Goal: Navigation & Orientation: Understand site structure

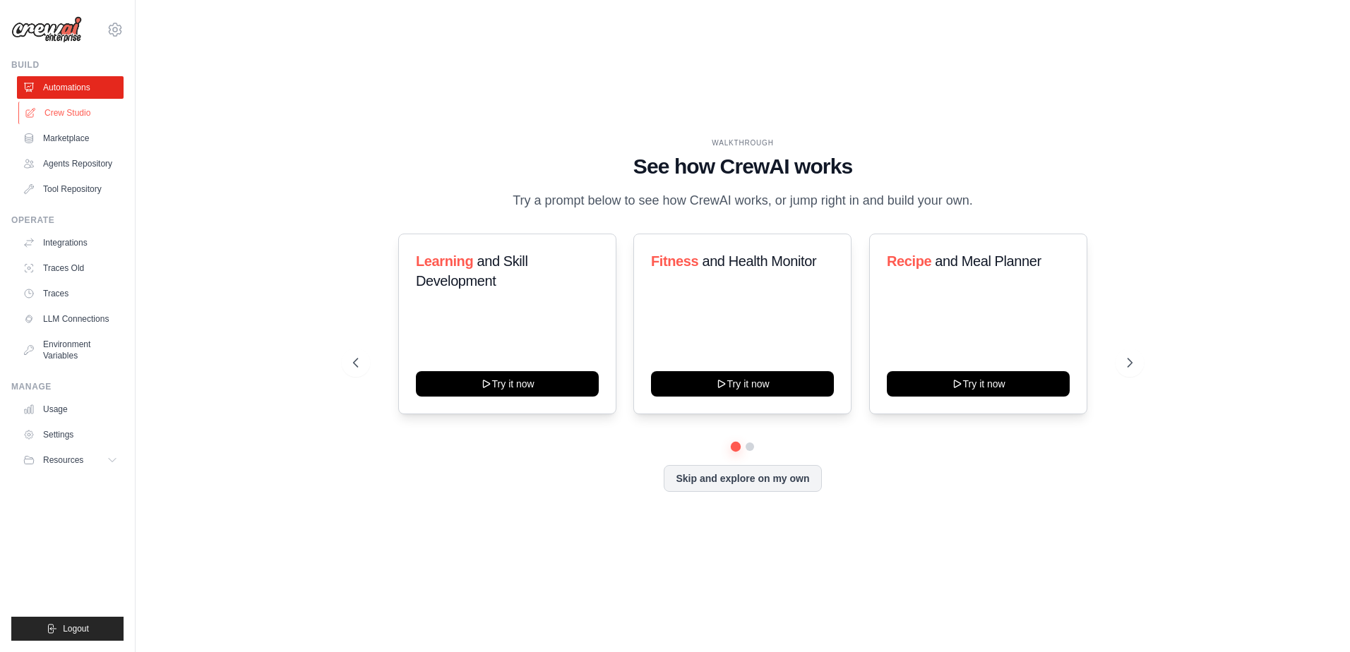
click at [50, 110] on link "Crew Studio" at bounding box center [71, 113] width 107 height 23
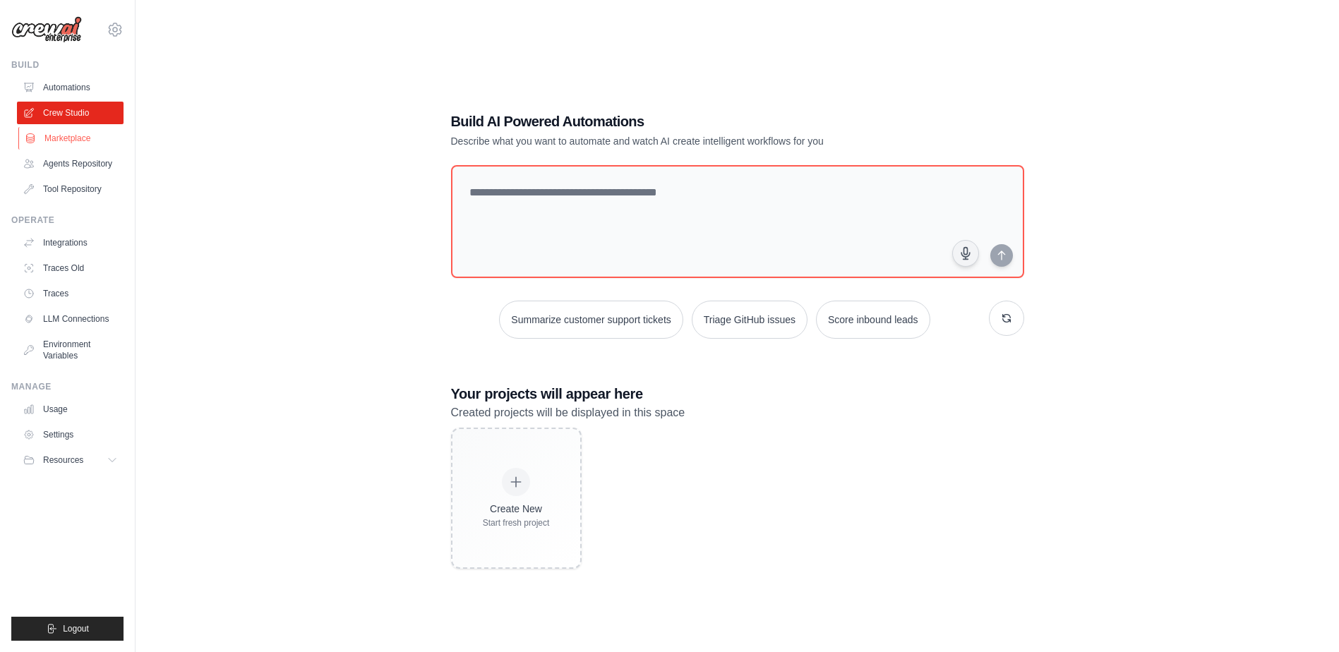
click at [63, 144] on link "Marketplace" at bounding box center [71, 138] width 107 height 23
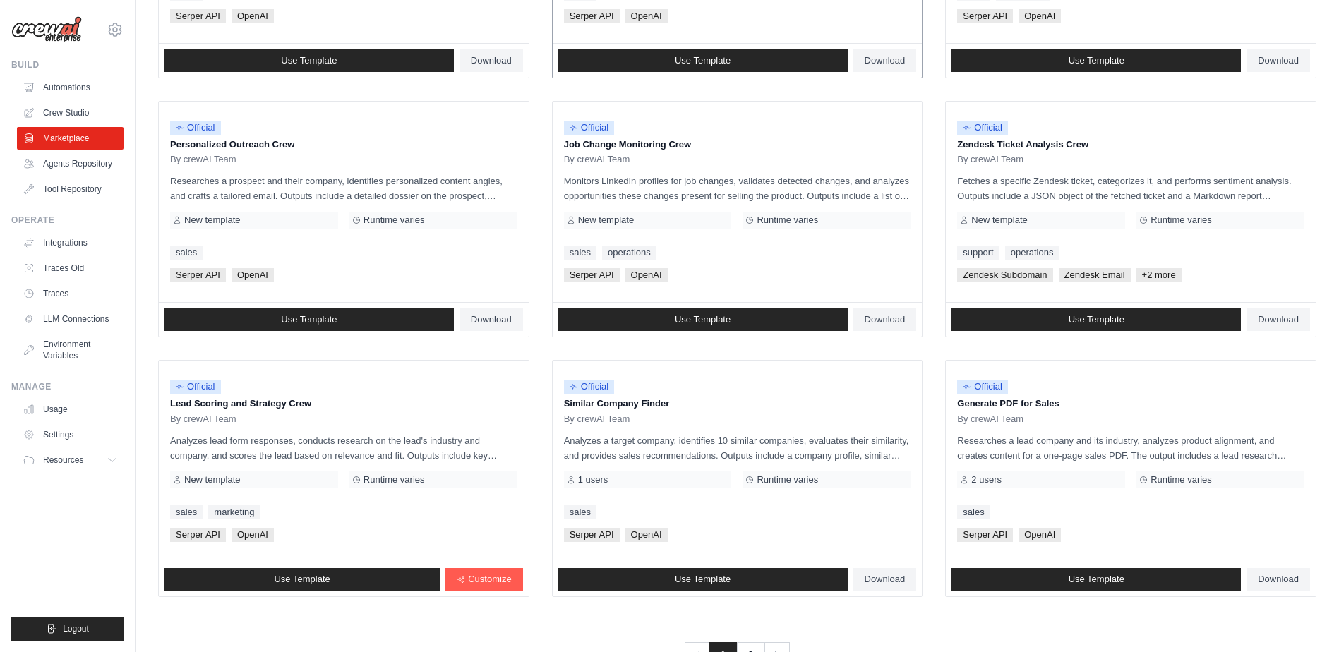
scroll to position [656, 0]
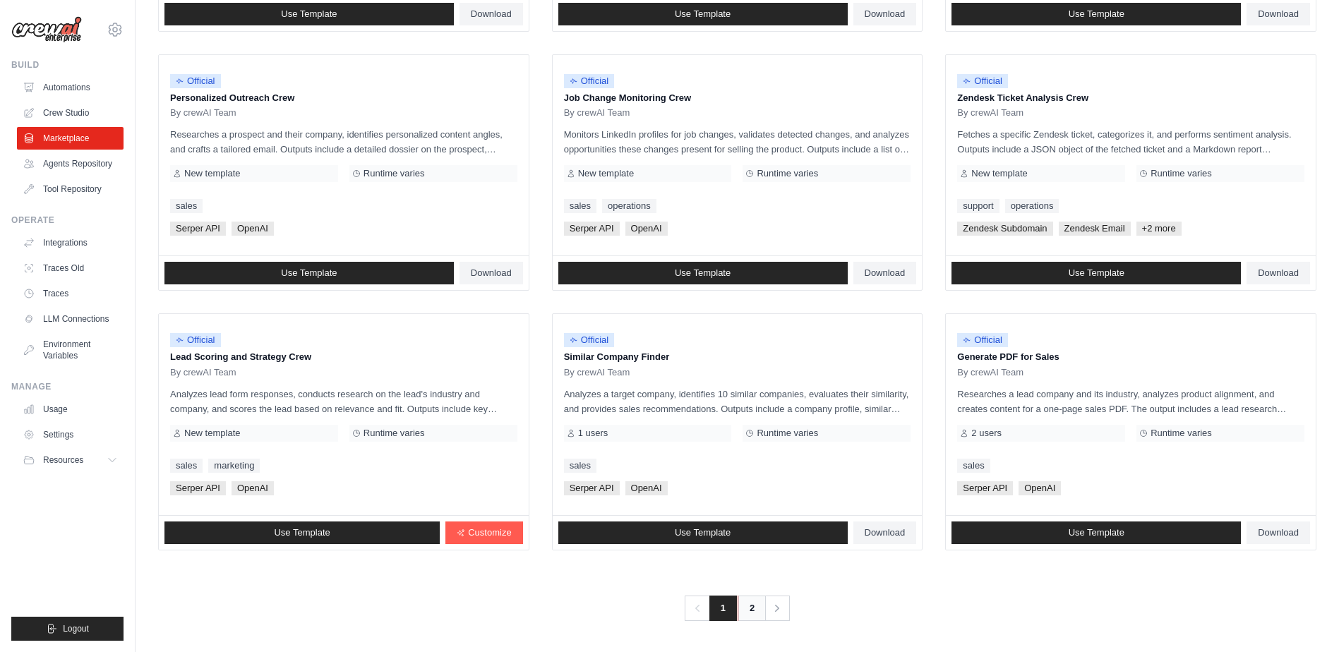
click at [750, 610] on link "2" at bounding box center [752, 608] width 28 height 25
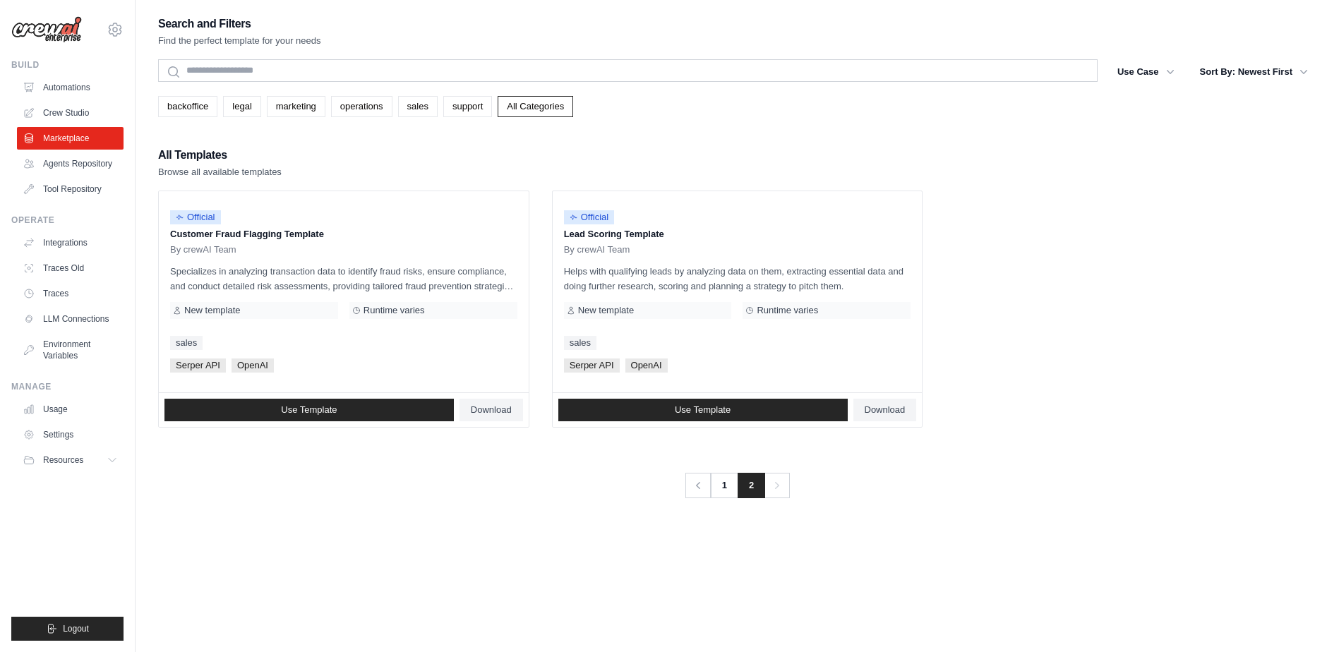
click at [51, 152] on ul "Automations Crew Studio Marketplace Agents Repository Tool Repository" at bounding box center [70, 138] width 107 height 124
click at [51, 158] on link "Agents Repository" at bounding box center [71, 163] width 107 height 23
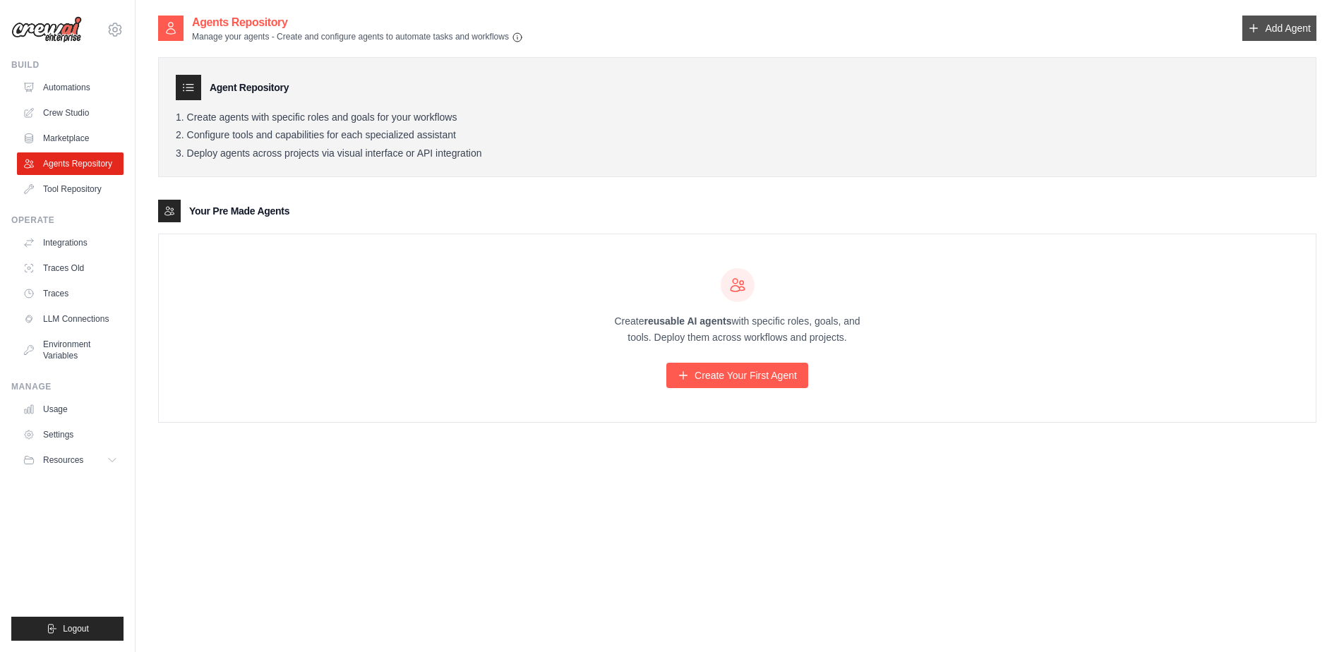
click at [1302, 26] on link "Add Agent" at bounding box center [1279, 28] width 74 height 25
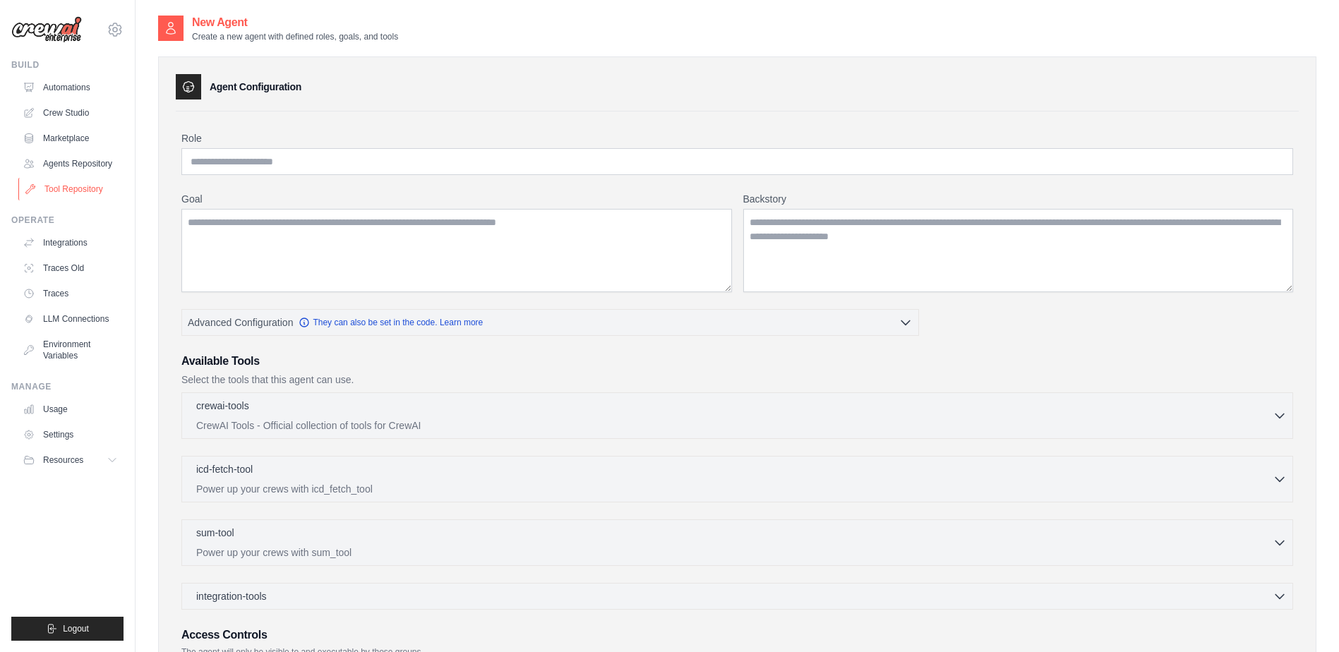
click at [71, 188] on link "Tool Repository" at bounding box center [71, 189] width 107 height 23
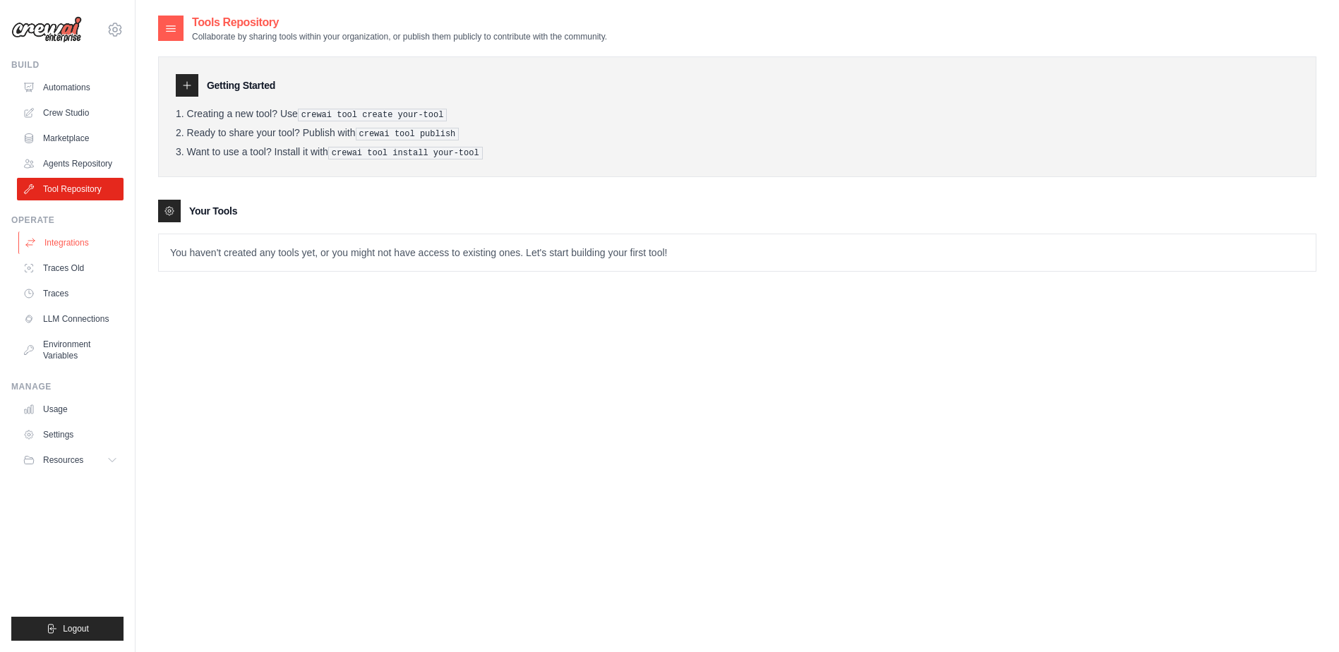
click at [62, 237] on link "Integrations" at bounding box center [71, 243] width 107 height 23
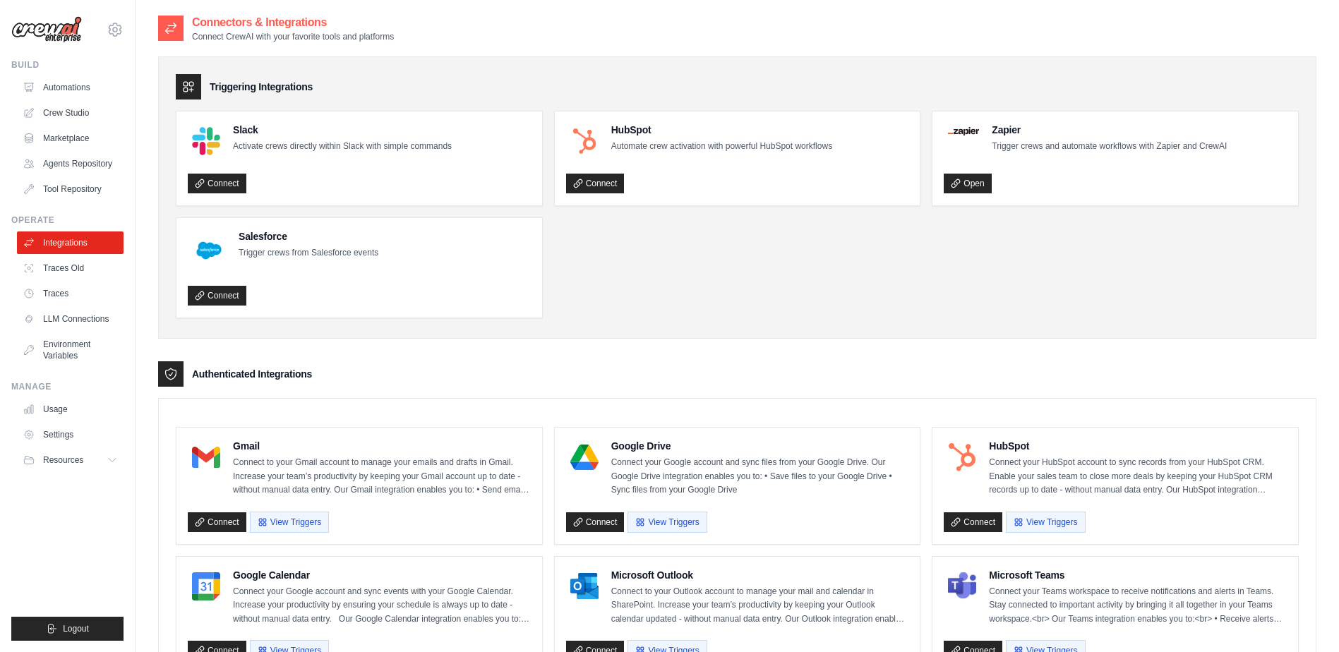
drag, startPoint x: 3, startPoint y: 236, endPoint x: 650, endPoint y: 80, distance: 666.1
click at [650, 80] on div "Triggering Integrations" at bounding box center [737, 86] width 1123 height 25
click at [71, 266] on link "Traces Old" at bounding box center [71, 268] width 107 height 23
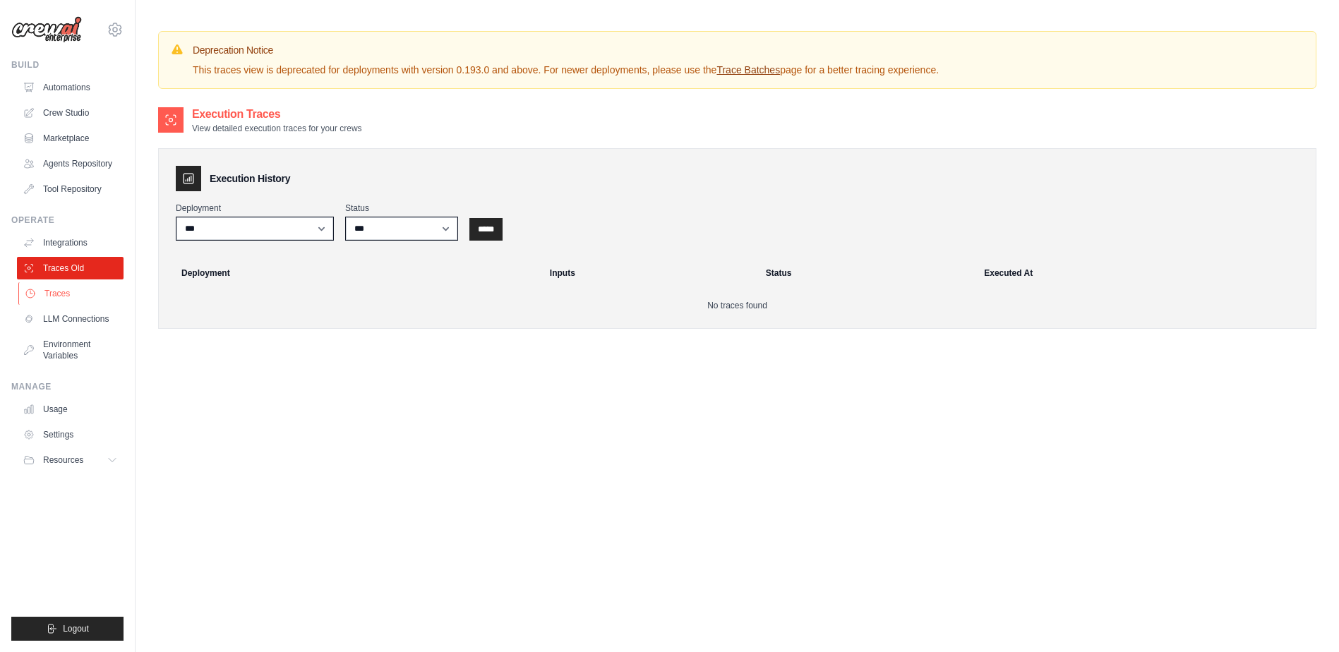
click at [61, 289] on link "Traces" at bounding box center [71, 293] width 107 height 23
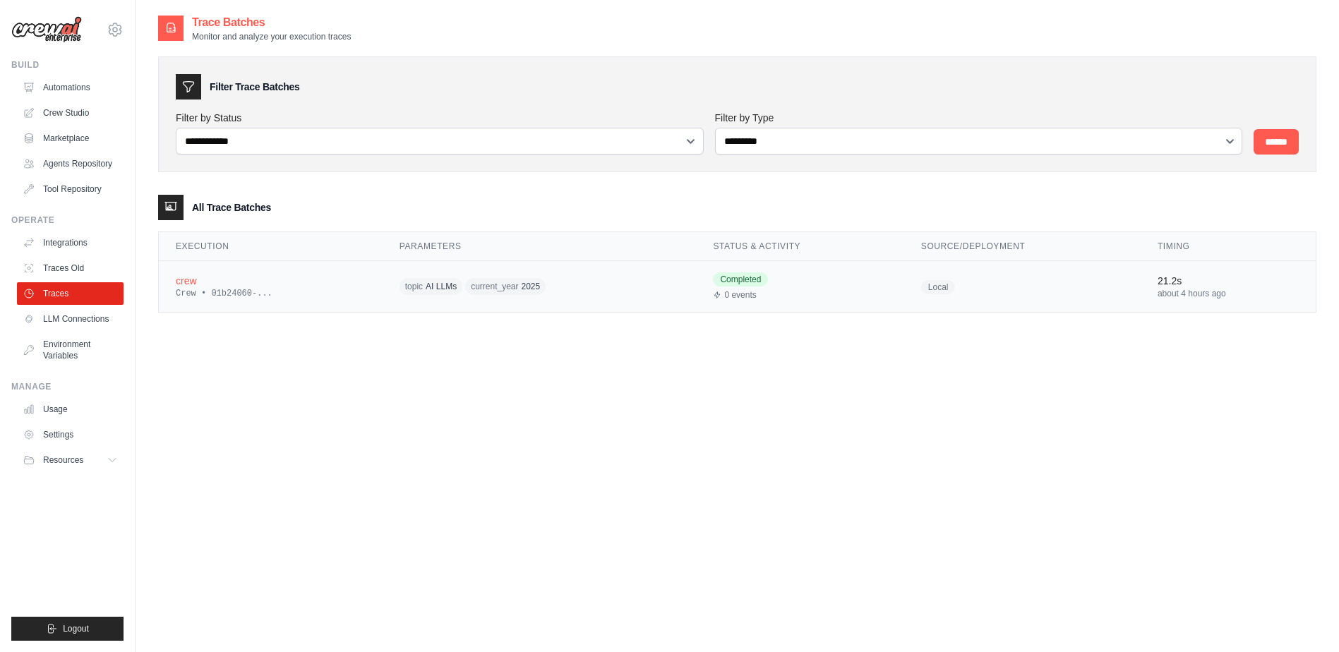
click at [429, 289] on span "AI LLMs" at bounding box center [441, 286] width 31 height 11
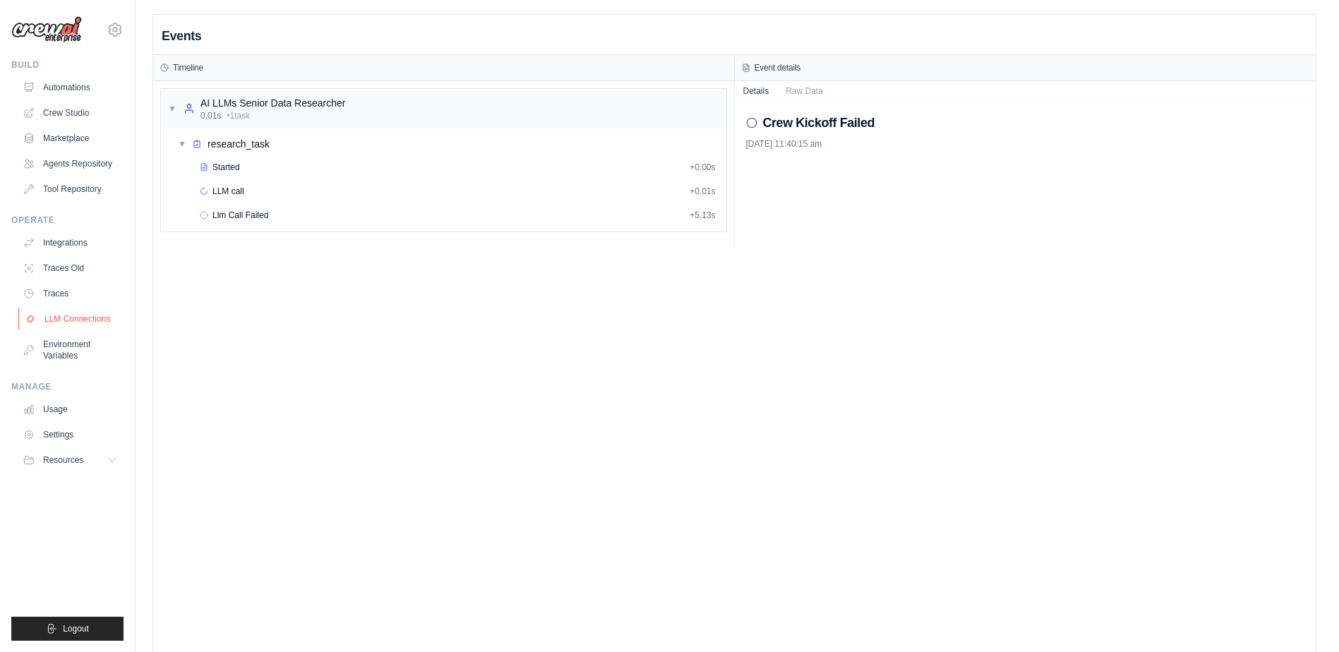
click at [78, 315] on link "LLM Connections" at bounding box center [71, 319] width 107 height 23
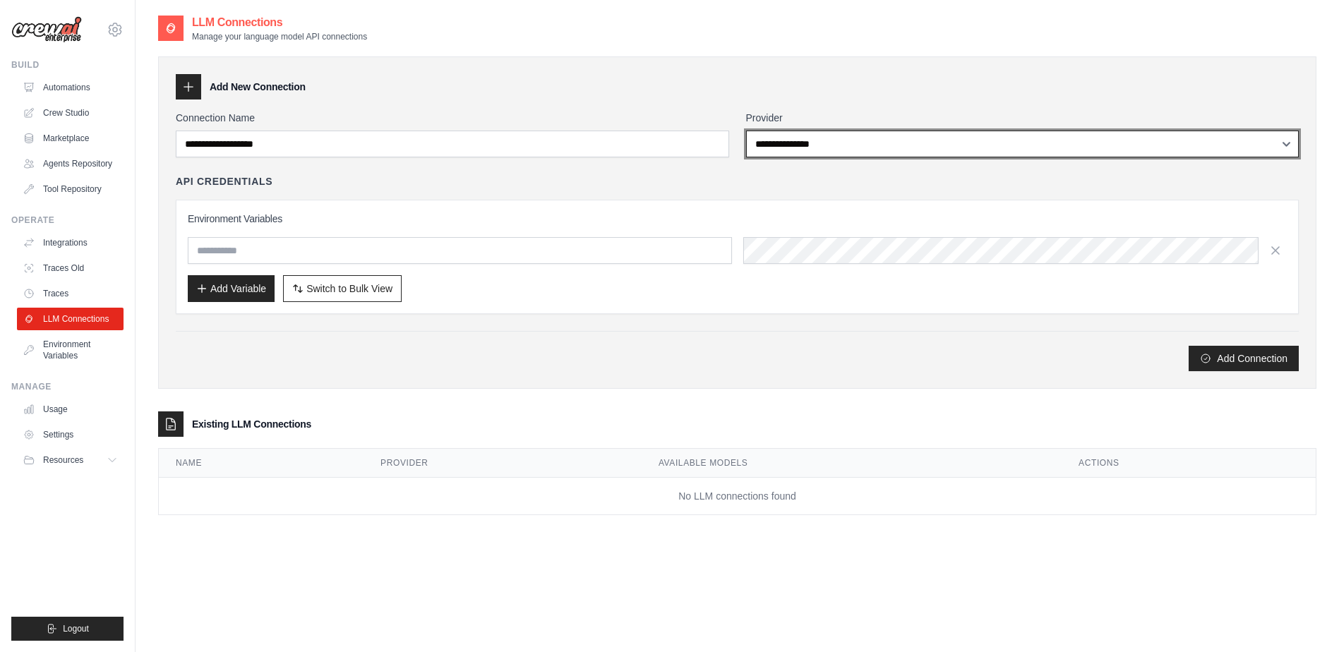
click at [798, 133] on select "**********" at bounding box center [1022, 144] width 553 height 27
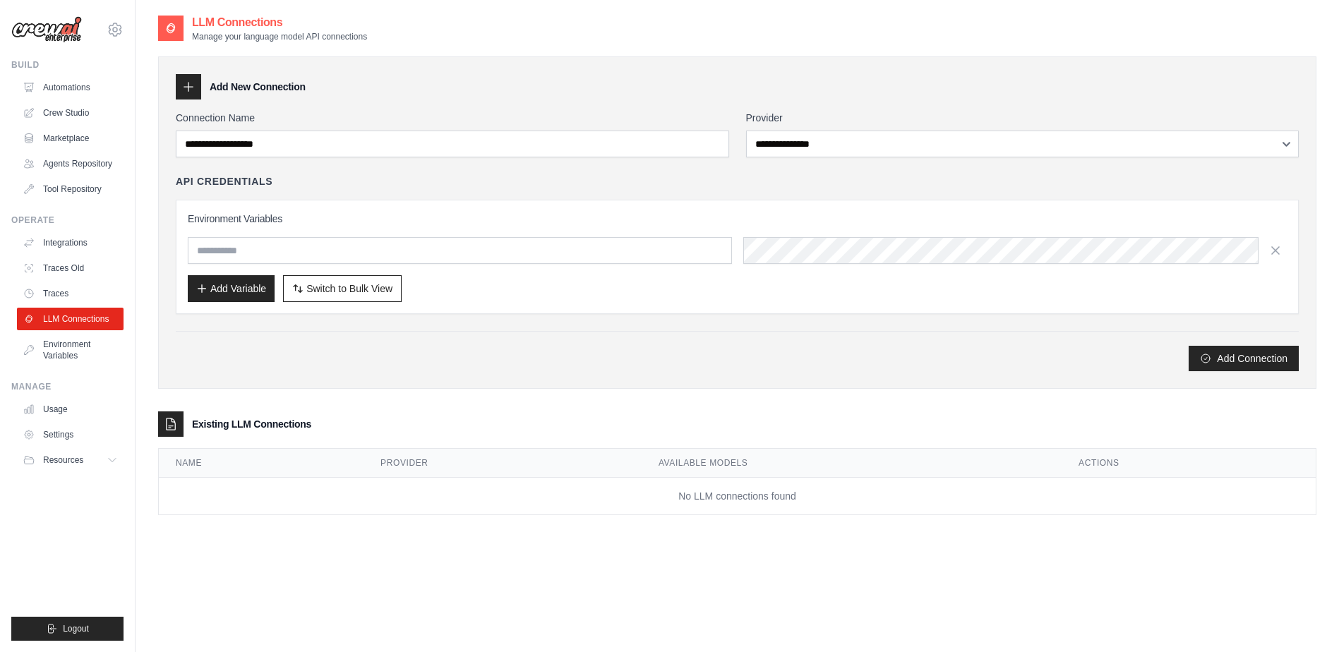
click at [815, 91] on div "Add New Connection" at bounding box center [737, 86] width 1123 height 25
click at [91, 342] on link "Environment Variables" at bounding box center [71, 350] width 107 height 34
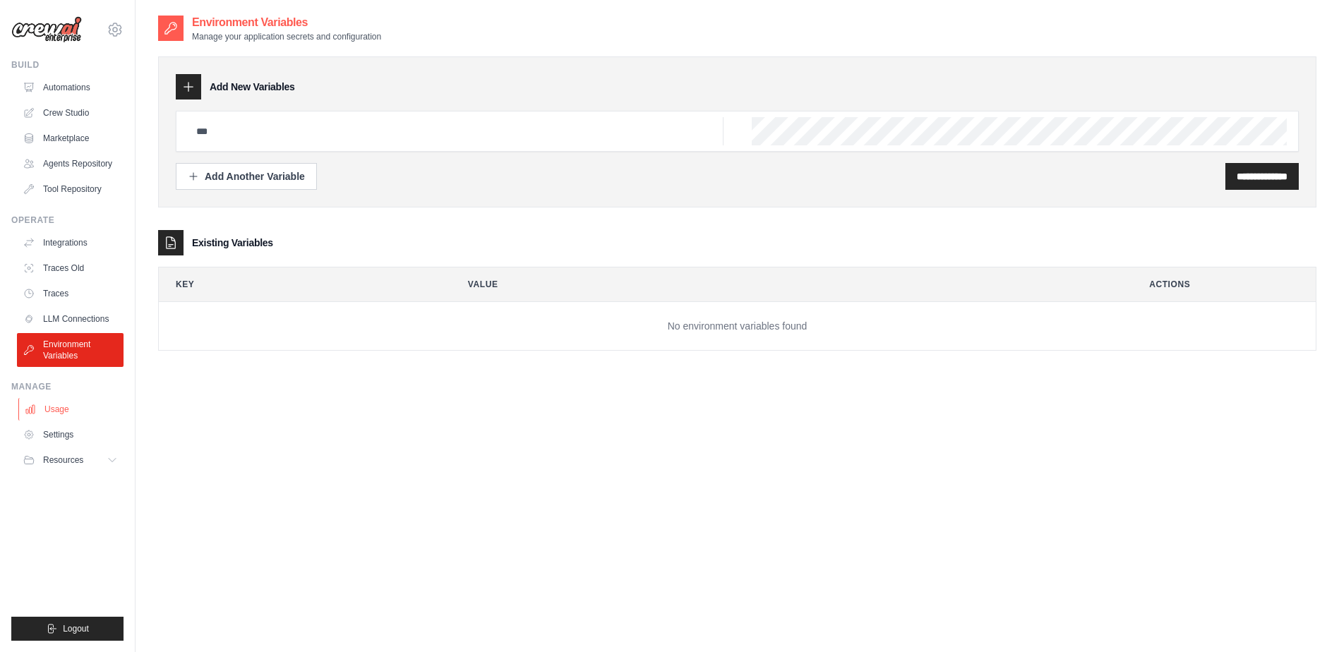
click at [67, 409] on link "Usage" at bounding box center [71, 409] width 107 height 23
